Goal: Task Accomplishment & Management: Manage account settings

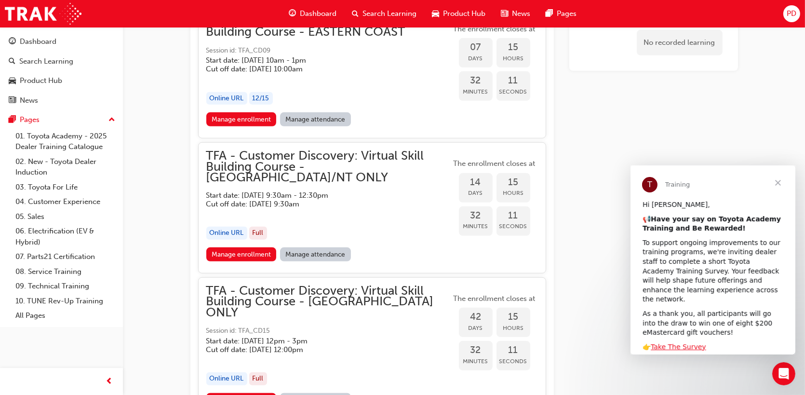
scroll to position [824, 0]
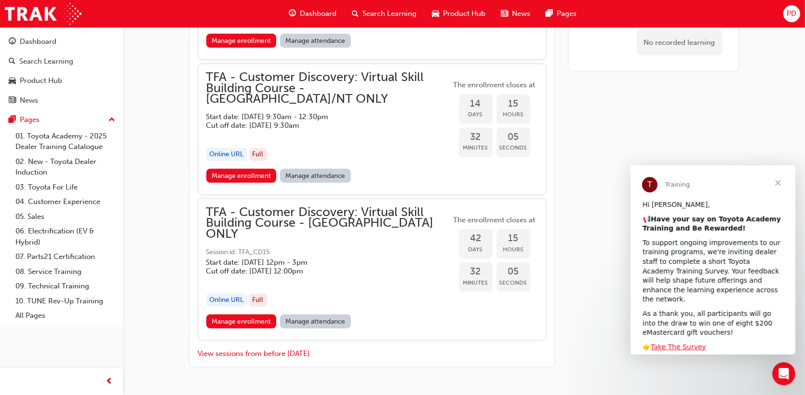
click at [778, 181] on span "Close" at bounding box center [777, 182] width 35 height 35
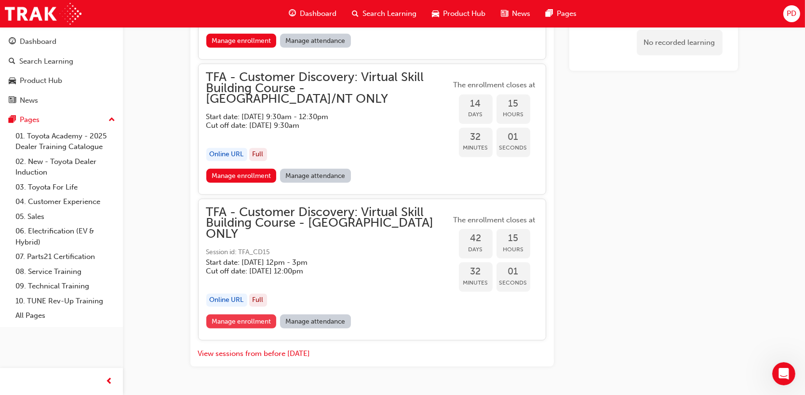
click at [247, 314] on link "Manage enrollment" at bounding box center [241, 321] width 70 height 14
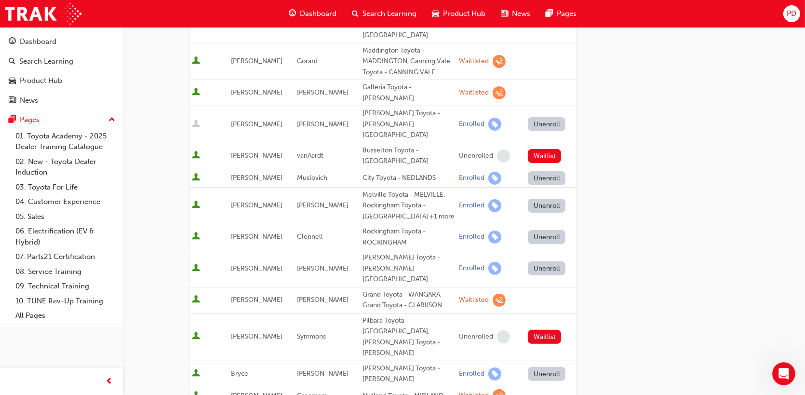
scroll to position [687, 0]
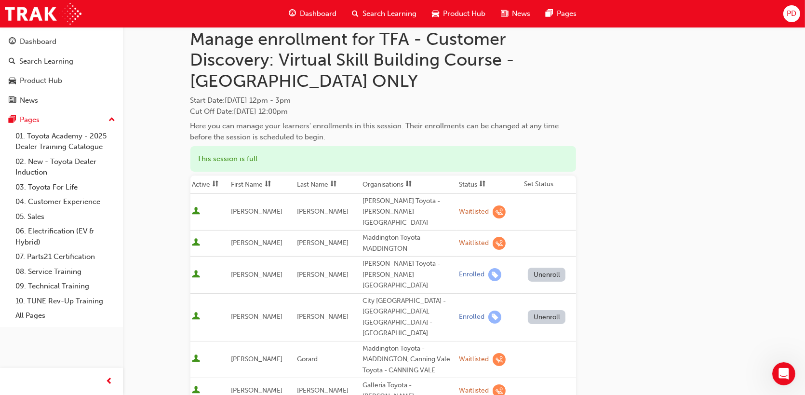
scroll to position [0, 0]
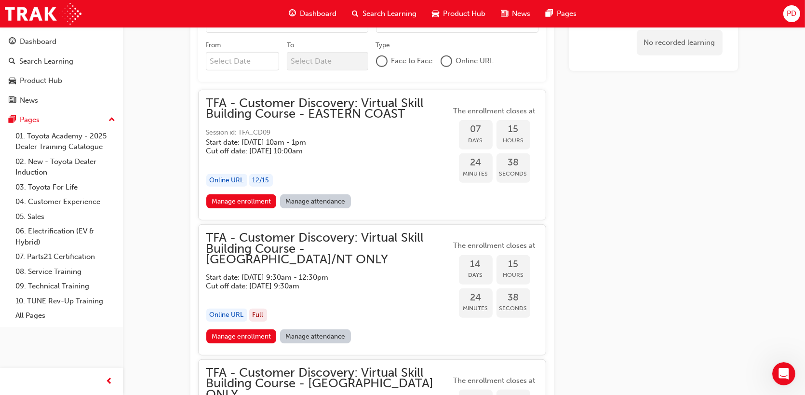
scroll to position [824, 0]
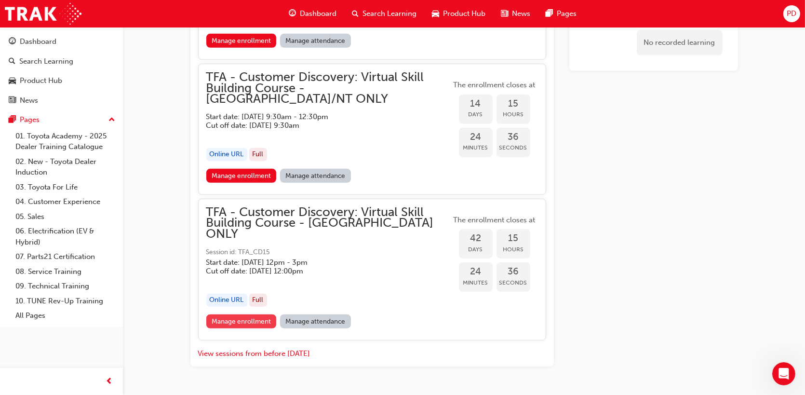
click at [228, 314] on link "Manage enrollment" at bounding box center [241, 321] width 70 height 14
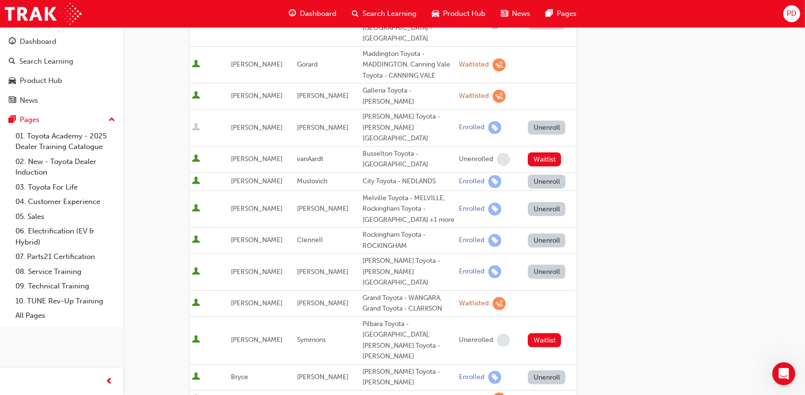
scroll to position [321, 0]
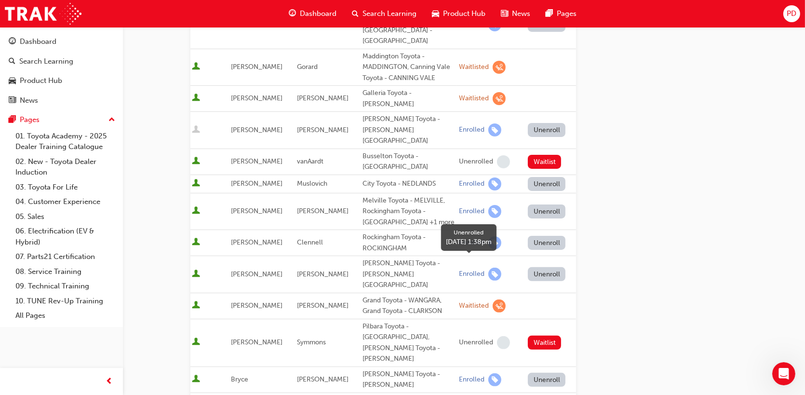
click at [497, 336] on span "learningRecordVerb_NONE-icon" at bounding box center [503, 342] width 13 height 13
click at [466, 338] on div "Unenrolled" at bounding box center [476, 342] width 34 height 9
click at [542, 155] on button "Waitlist" at bounding box center [544, 162] width 33 height 14
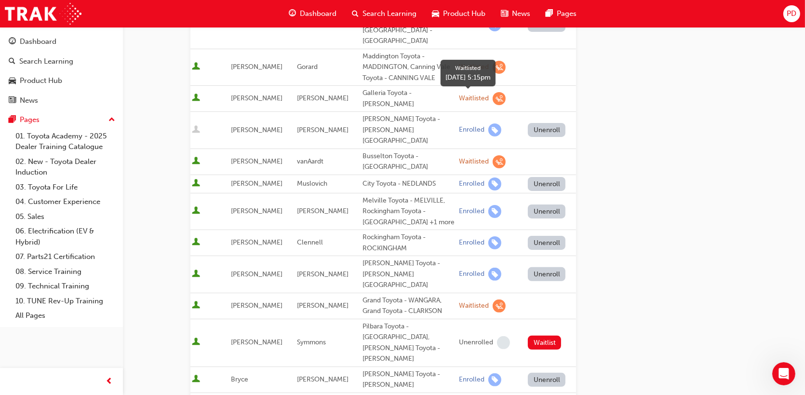
click at [492, 155] on span "learningRecordVerb_WAITLIST-icon" at bounding box center [498, 161] width 13 height 13
click at [471, 157] on div "Waitlisted" at bounding box center [474, 161] width 30 height 9
drag, startPoint x: 392, startPoint y: 104, endPoint x: 397, endPoint y: 103, distance: 5.3
click at [392, 151] on div "Busselton Toyota - [GEOGRAPHIC_DATA]" at bounding box center [408, 162] width 93 height 22
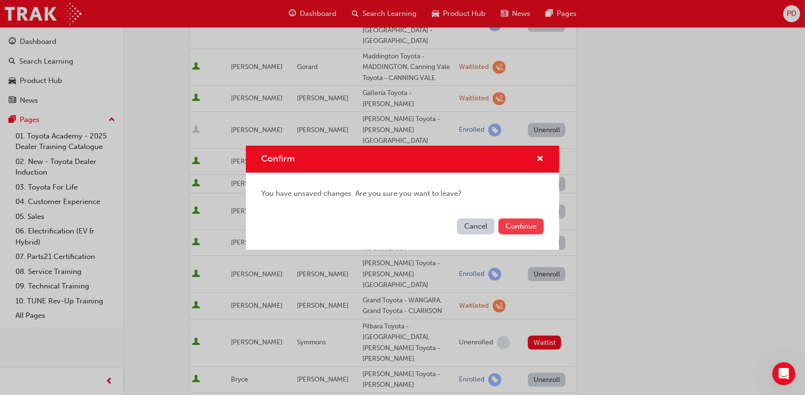
click at [514, 225] on button "Continue" at bounding box center [520, 226] width 45 height 16
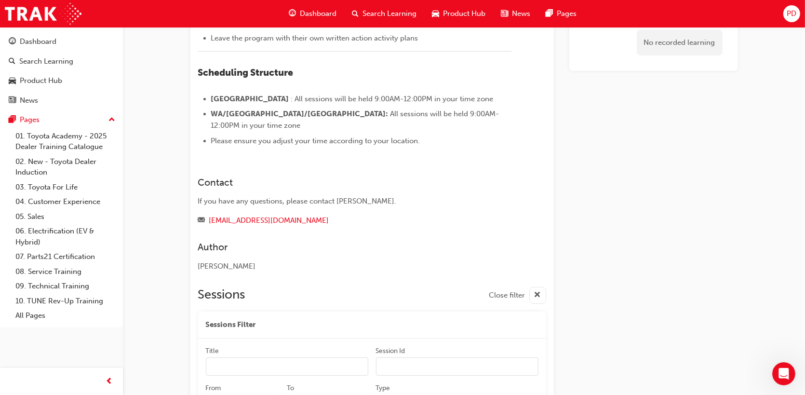
scroll to position [738, 0]
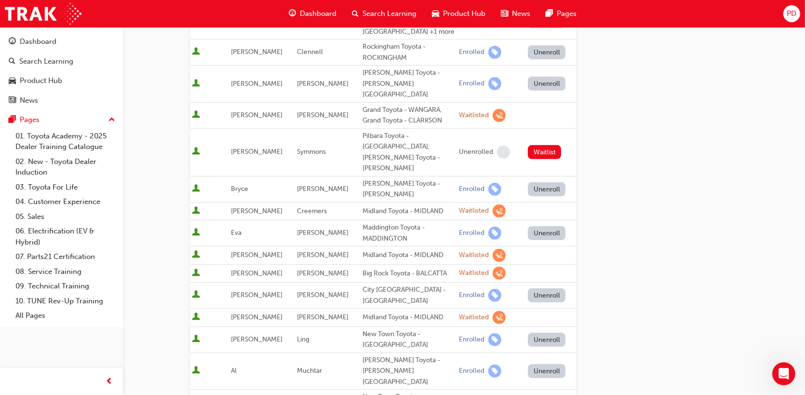
scroll to position [509, 0]
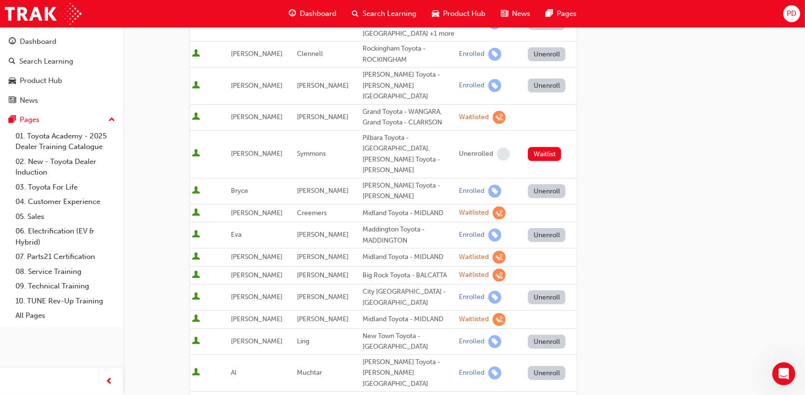
click at [467, 270] on div "Waitlisted" at bounding box center [474, 274] width 30 height 9
click at [492, 268] on span "learningRecordVerb_WAITLIST-icon" at bounding box center [498, 274] width 13 height 13
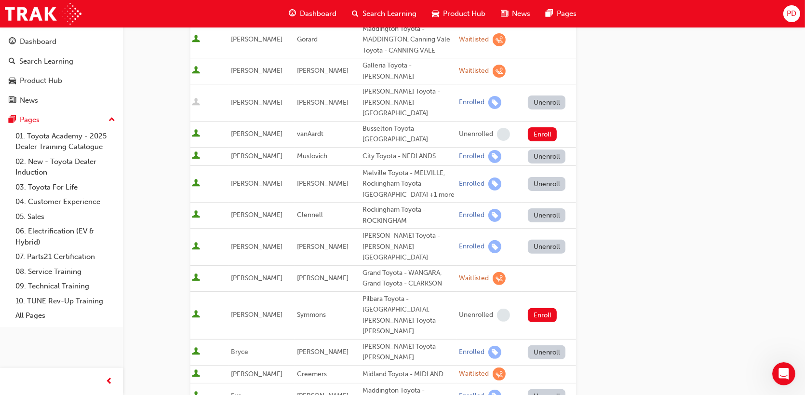
scroll to position [27, 0]
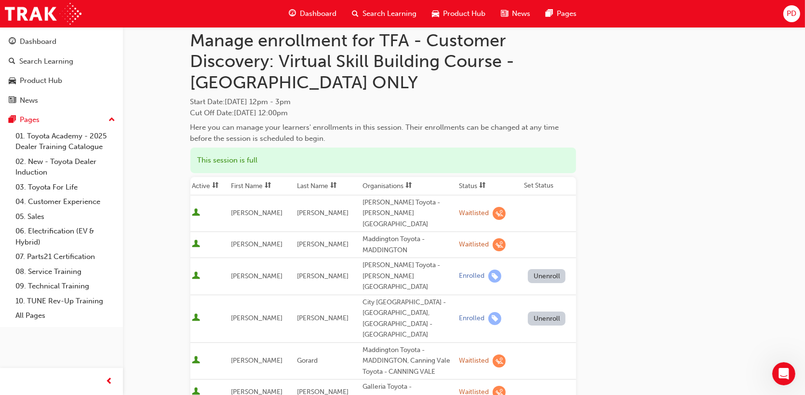
click at [464, 240] on div "Waitlisted" at bounding box center [474, 244] width 30 height 9
click at [492, 238] on span "learningRecordVerb_WAITLIST-icon" at bounding box center [498, 244] width 13 height 13
click at [459, 209] on div "Waitlisted" at bounding box center [474, 213] width 30 height 9
click at [492, 207] on span "learningRecordVerb_WAITLIST-icon" at bounding box center [498, 213] width 13 height 13
click at [492, 354] on span "learningRecordVerb_WAITLIST-icon" at bounding box center [498, 360] width 13 height 13
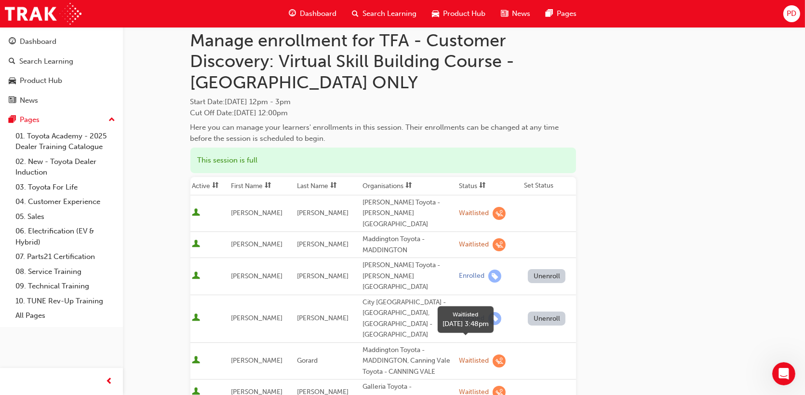
click at [492, 385] on span "learningRecordVerb_WAITLIST-icon" at bounding box center [498, 391] width 13 height 13
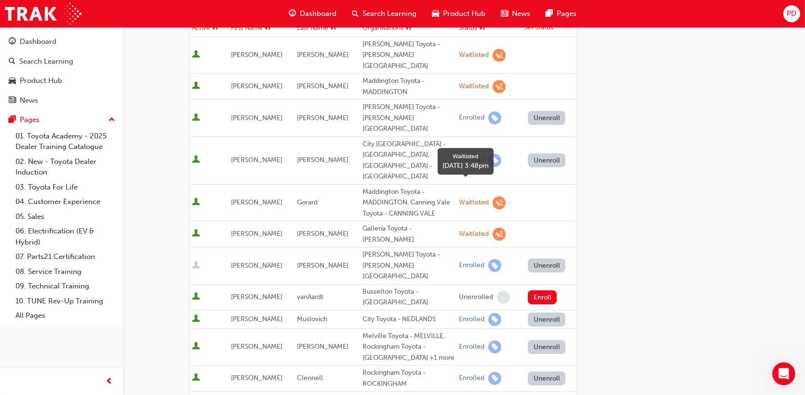
scroll to position [188, 0]
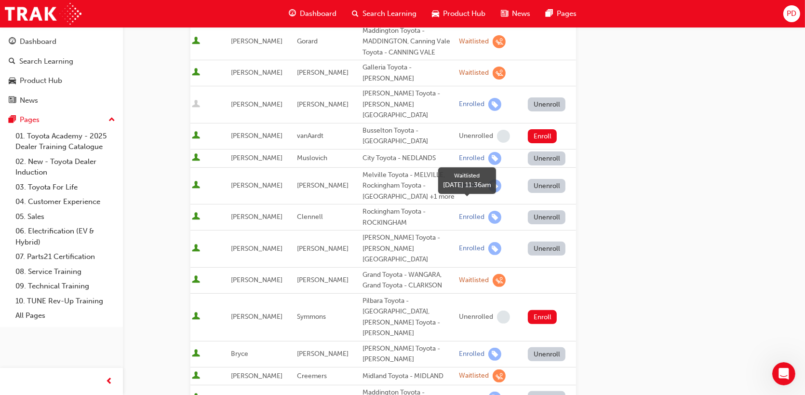
scroll to position [348, 0]
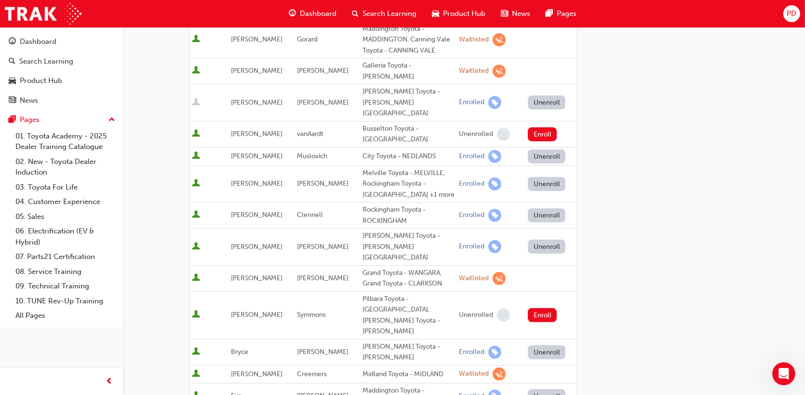
click at [392, 369] on div "Midland Toyota - MIDLAND" at bounding box center [408, 374] width 93 height 11
click at [235, 370] on span "[PERSON_NAME]" at bounding box center [257, 374] width 52 height 8
click at [196, 369] on span "User is active" at bounding box center [196, 374] width 8 height 10
click at [465, 369] on div "Waitlisted" at bounding box center [474, 373] width 30 height 9
click at [492, 367] on span "learningRecordVerb_WAITLIST-icon" at bounding box center [498, 373] width 13 height 13
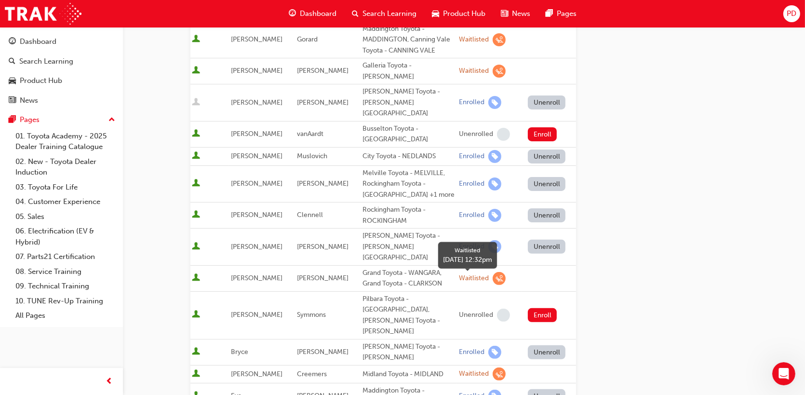
click at [492, 367] on span "learningRecordVerb_WAITLIST-icon" at bounding box center [498, 373] width 13 height 13
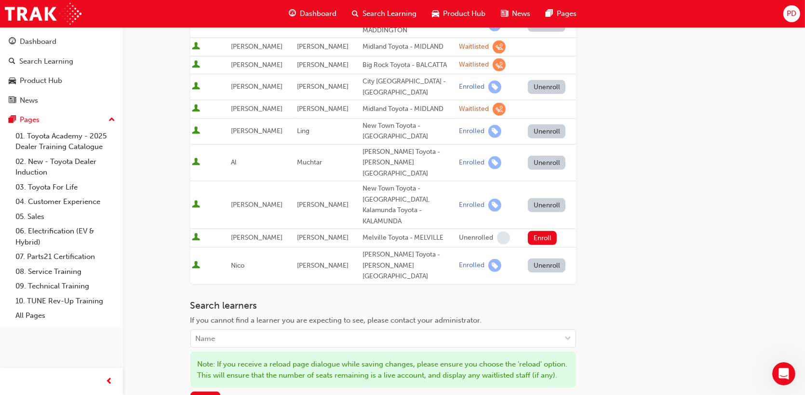
scroll to position [738, 0]
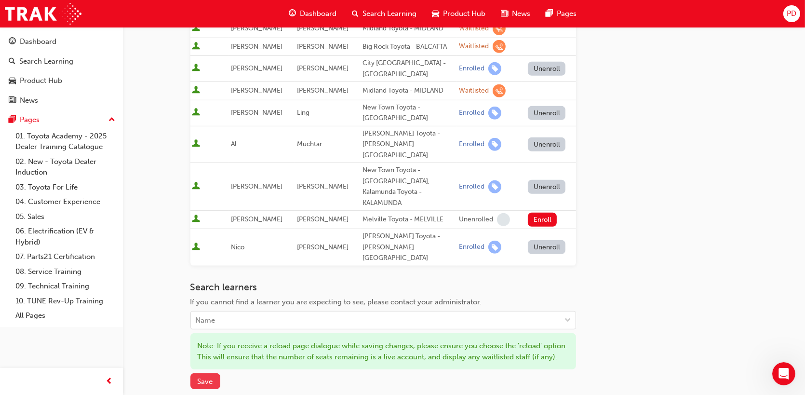
click at [210, 377] on span "Save" at bounding box center [205, 381] width 15 height 9
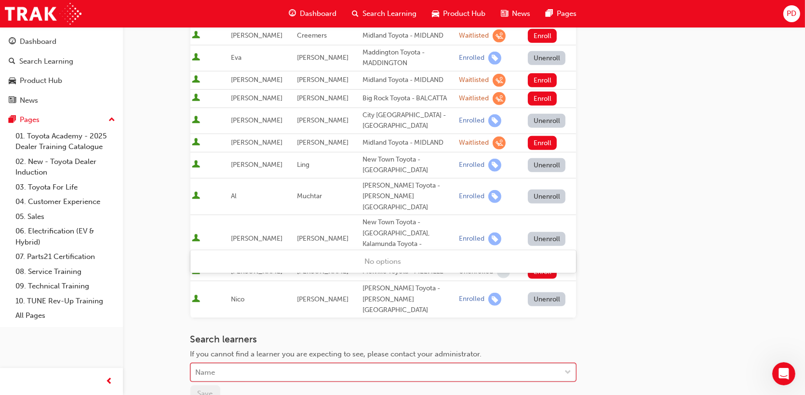
click at [564, 363] on div at bounding box center [568, 371] width 14 height 17
click at [572, 363] on div at bounding box center [568, 371] width 14 height 17
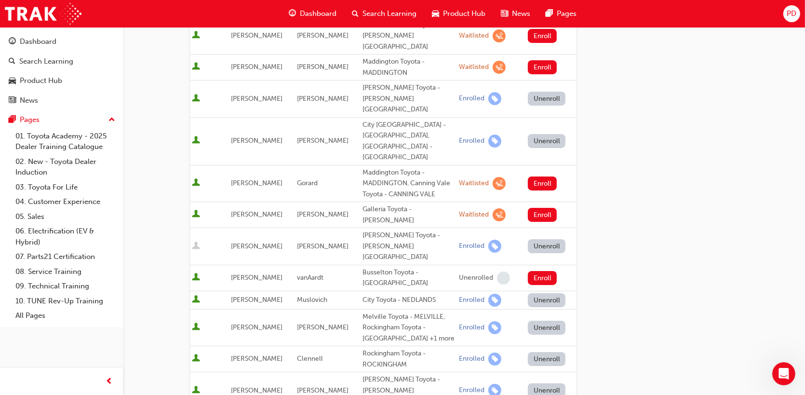
scroll to position [44, 0]
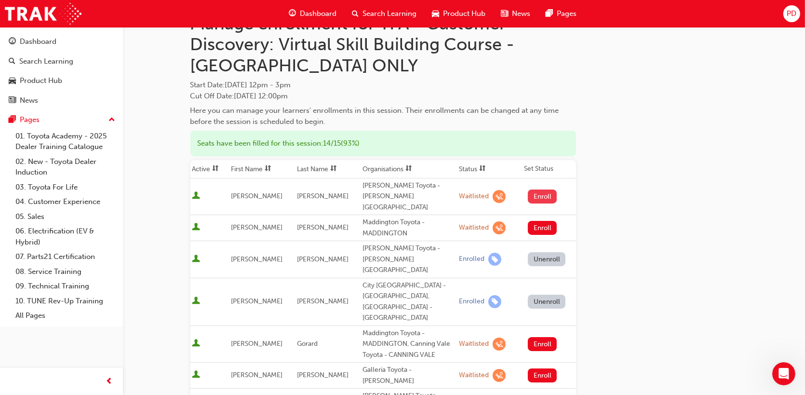
click at [537, 191] on button "Enroll" at bounding box center [542, 196] width 29 height 14
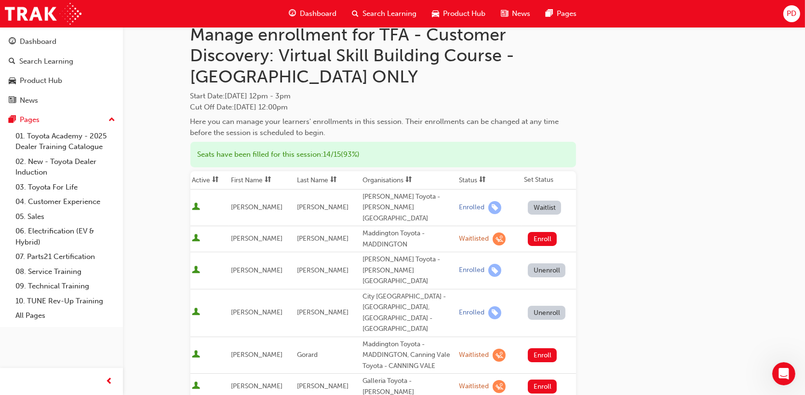
scroll to position [0, 0]
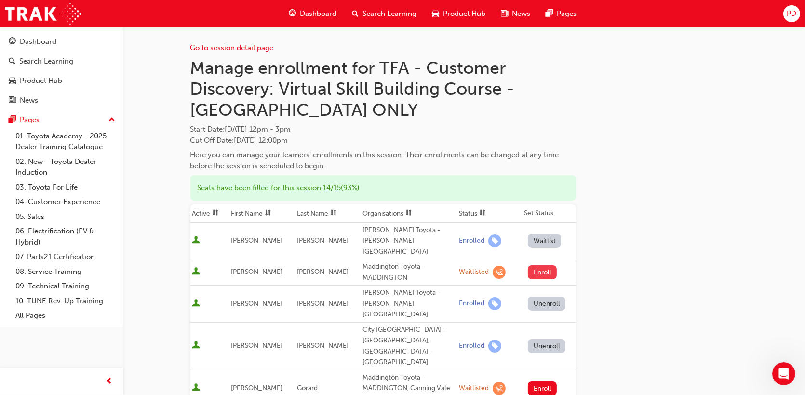
click at [540, 265] on button "Enroll" at bounding box center [542, 272] width 29 height 14
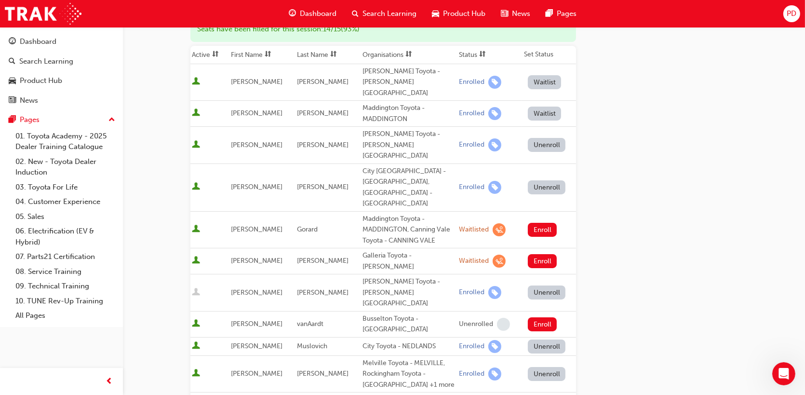
scroll to position [160, 0]
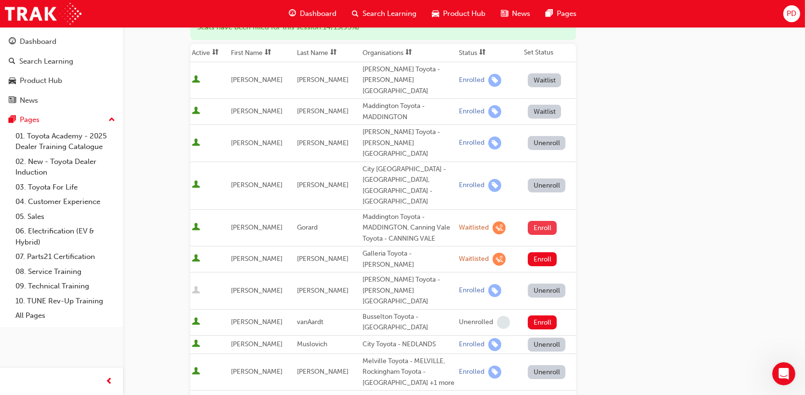
click at [534, 221] on button "Enroll" at bounding box center [542, 228] width 29 height 14
click at [542, 252] on button "Enroll" at bounding box center [542, 259] width 29 height 14
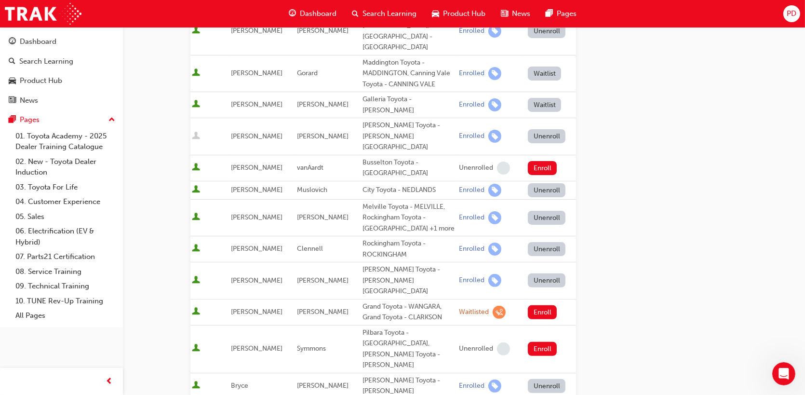
scroll to position [321, 0]
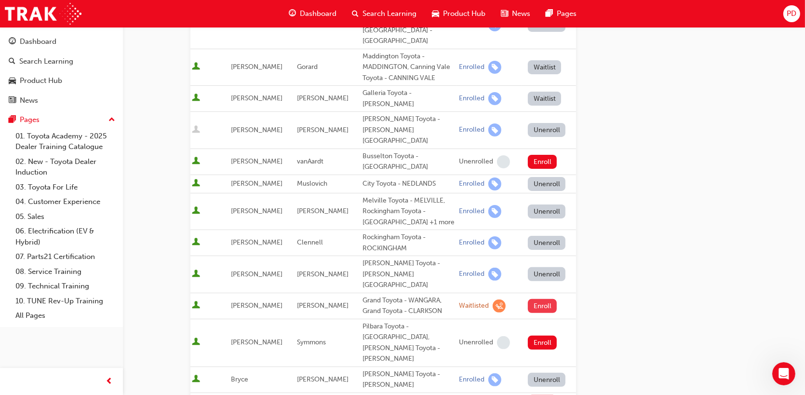
click at [540, 299] on button "Enroll" at bounding box center [542, 306] width 29 height 14
click at [544, 394] on button "Enroll" at bounding box center [542, 402] width 29 height 14
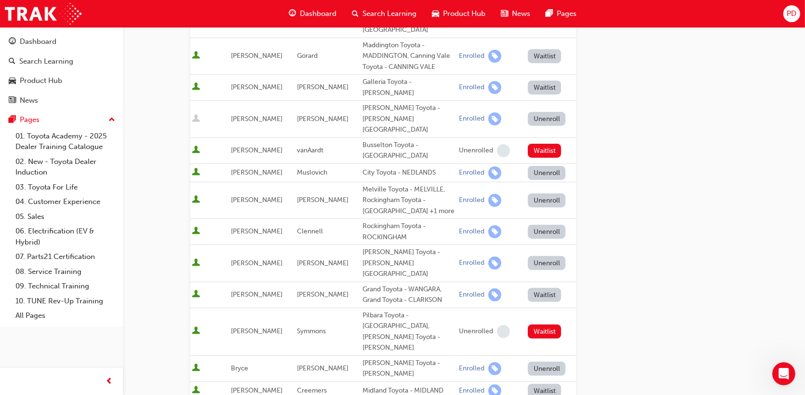
scroll to position [653, 0]
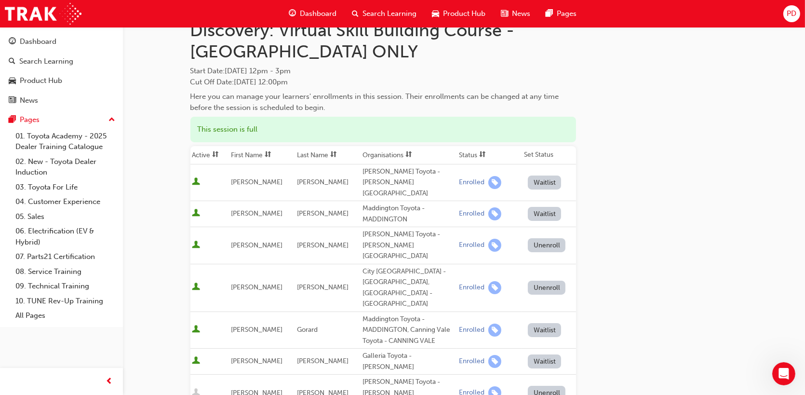
scroll to position [44, 0]
